Goal: Transaction & Acquisition: Subscribe to service/newsletter

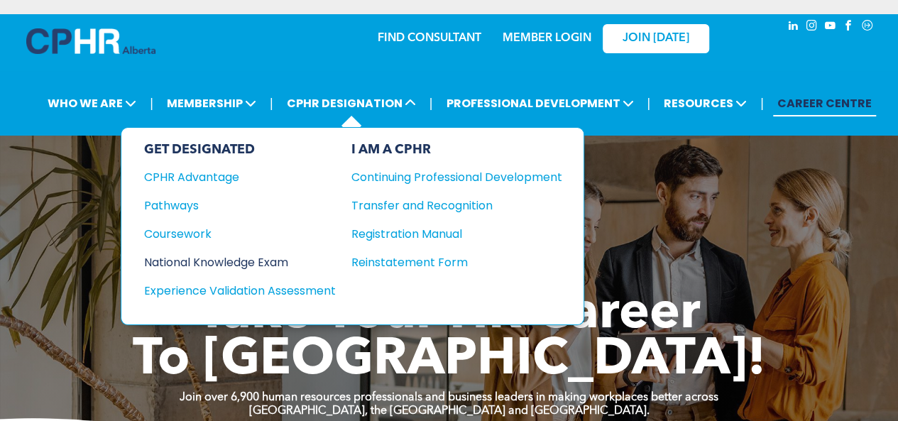
click at [221, 255] on div "National Knowledge Exam" at bounding box center [230, 262] width 172 height 18
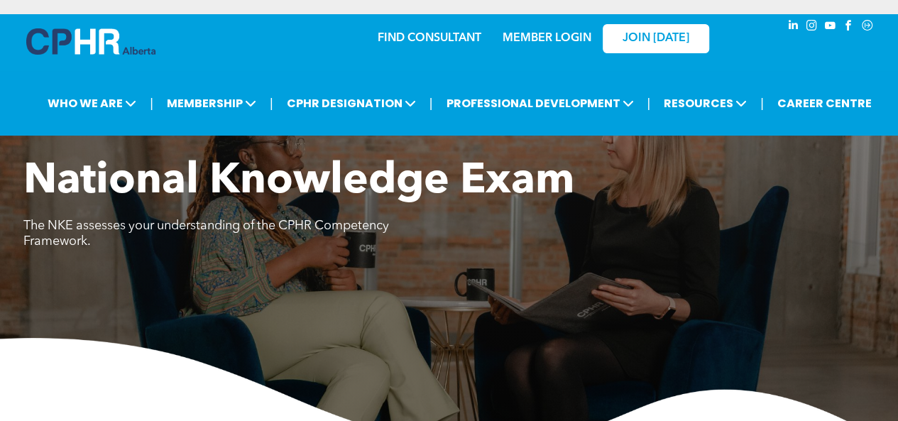
click at [233, 69] on div "FIND CONSULTANT MEMBER LOGIN JOIN [DATE]" at bounding box center [449, 44] width 852 height 60
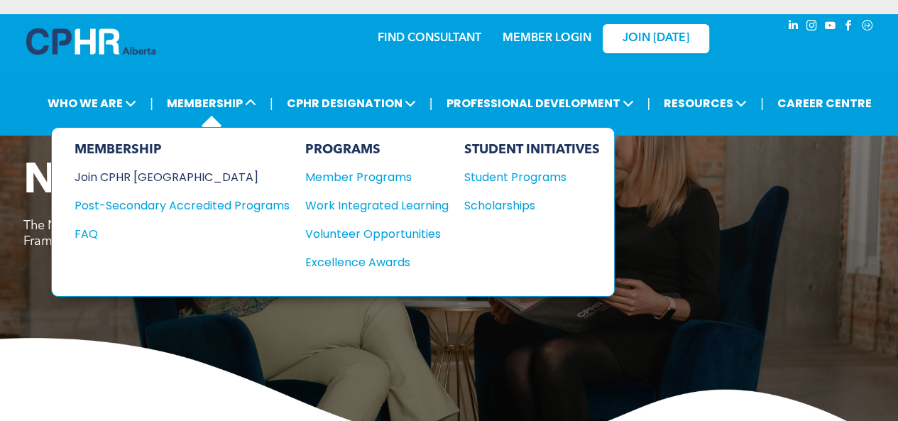
click at [160, 170] on div "Join CPHR [GEOGRAPHIC_DATA]" at bounding box center [172, 177] width 194 height 18
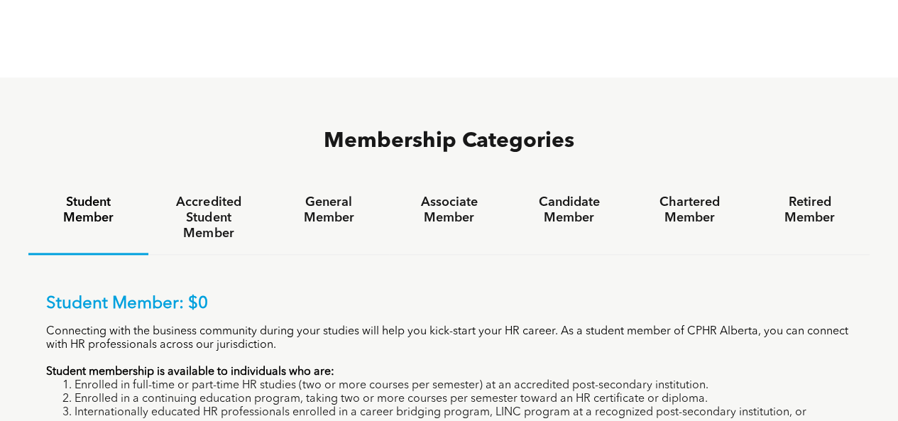
scroll to position [852, 0]
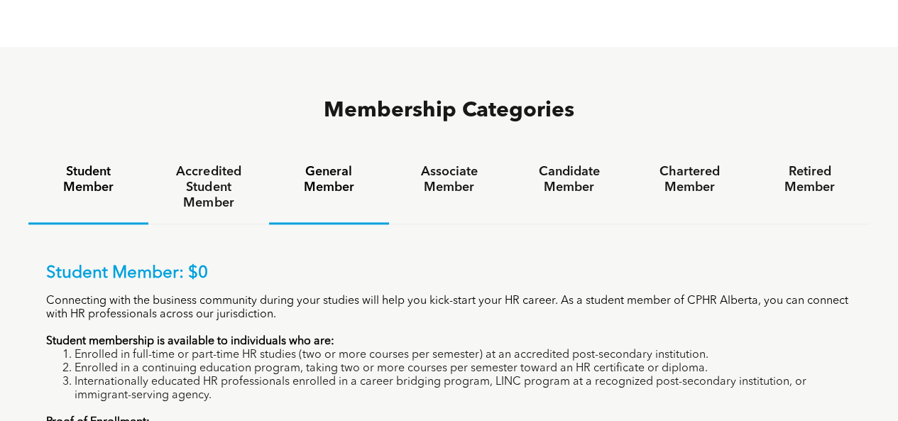
click at [329, 164] on h4 "General Member" at bounding box center [329, 179] width 94 height 31
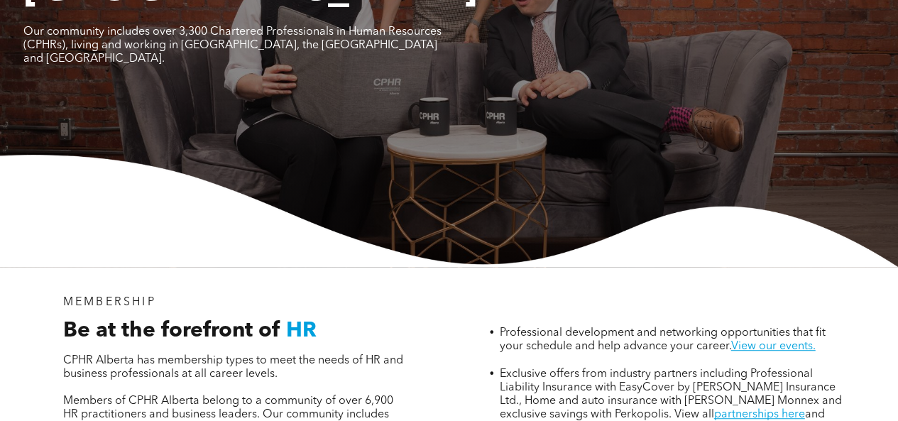
scroll to position [0, 0]
